Goal: Check status

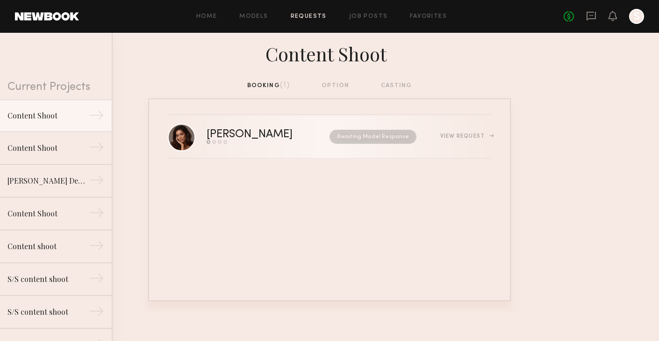
click at [469, 141] on div "[PERSON_NAME] Send request Model response Review hours worked Pay model Awaitin…" at bounding box center [349, 136] width 285 height 14
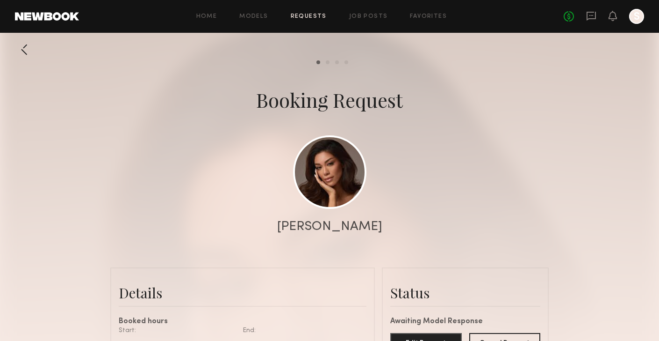
click at [313, 13] on div "Home Models Requests Job Posts Favorites Sign Out No fees up to $5,000 S" at bounding box center [361, 16] width 565 height 15
click at [313, 14] on link "Requests" at bounding box center [309, 17] width 36 height 6
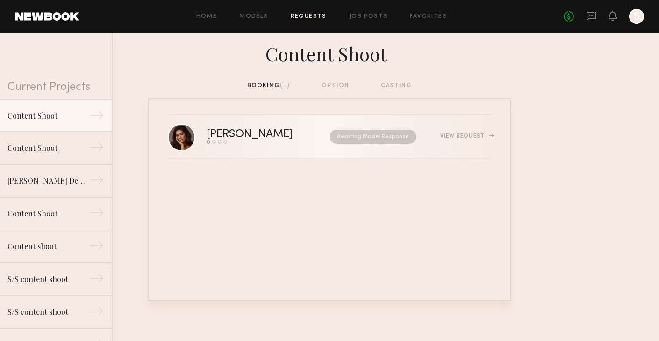
click at [477, 129] on link "[PERSON_NAME] Send request Model response Review hours worked Pay model Awaitin…" at bounding box center [330, 136] width 324 height 43
